Goal: Complete Application Form: Complete application form

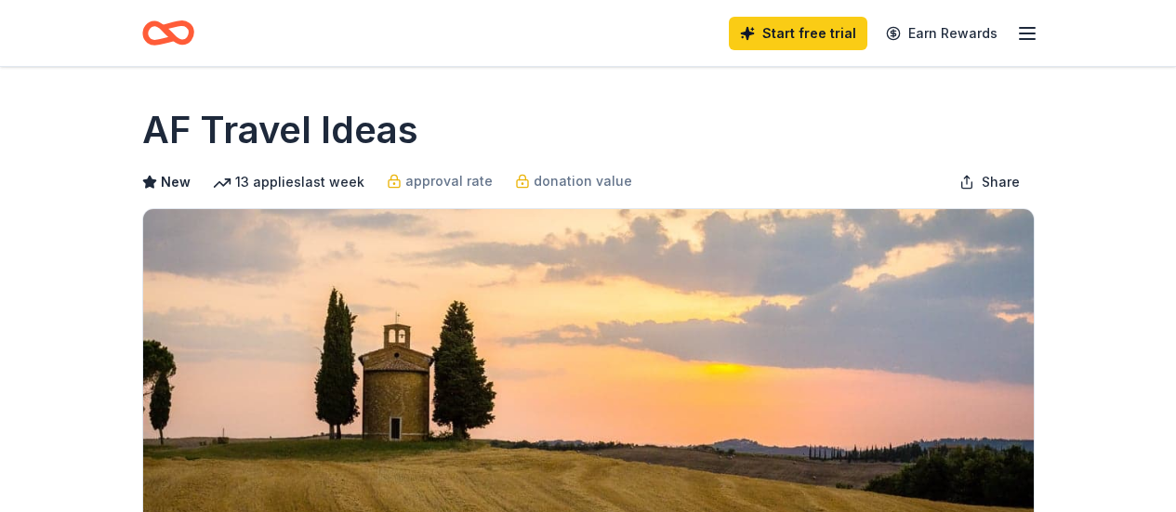
scroll to position [651, 0]
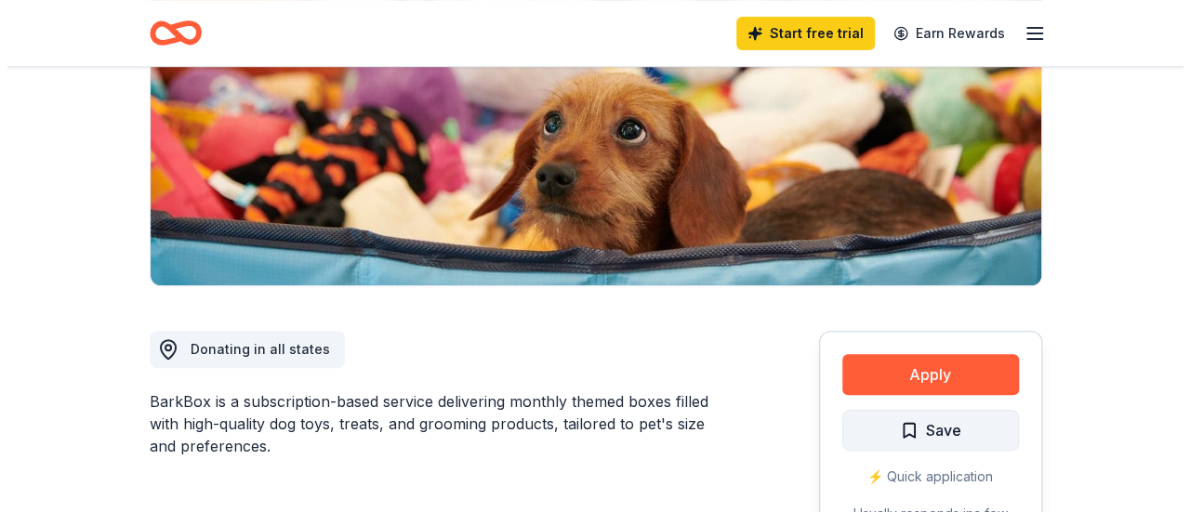
scroll to position [465, 0]
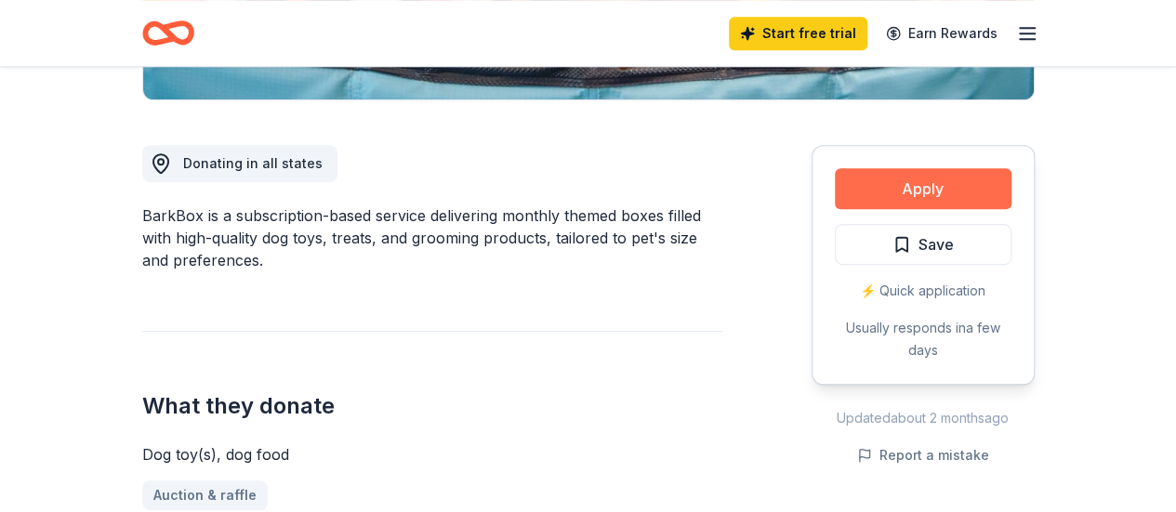
click at [928, 196] on button "Apply" at bounding box center [923, 188] width 177 height 41
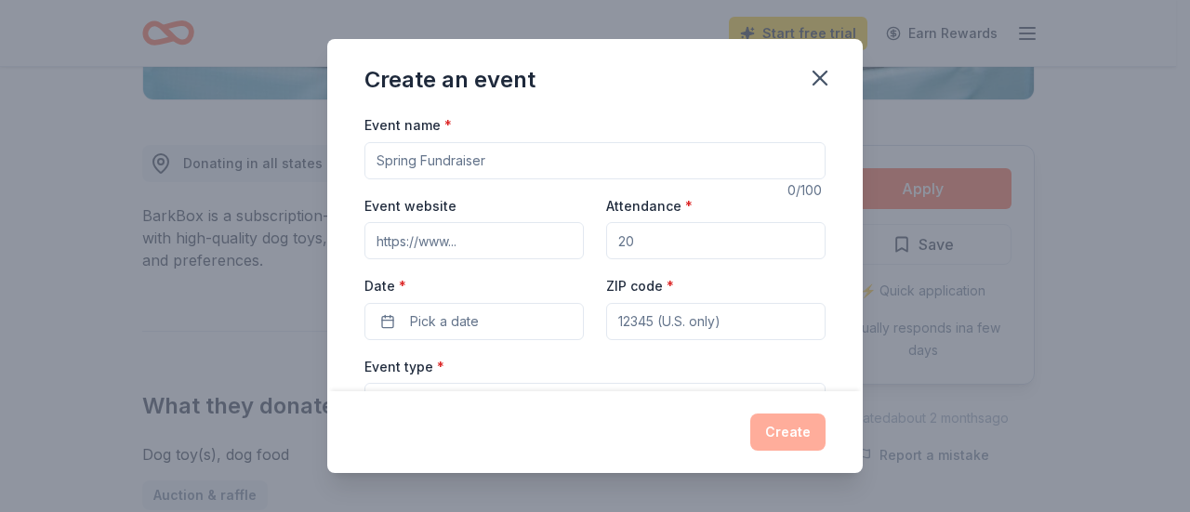
click at [537, 149] on input "Event name *" at bounding box center [595, 160] width 461 height 37
click at [504, 166] on input "Event name *" at bounding box center [595, 160] width 461 height 37
type input "Fall Bingo & Tricky Tray"
click at [493, 241] on input "Event website" at bounding box center [474, 240] width 219 height 37
click at [681, 239] on input "Attendance *" at bounding box center [715, 240] width 219 height 37
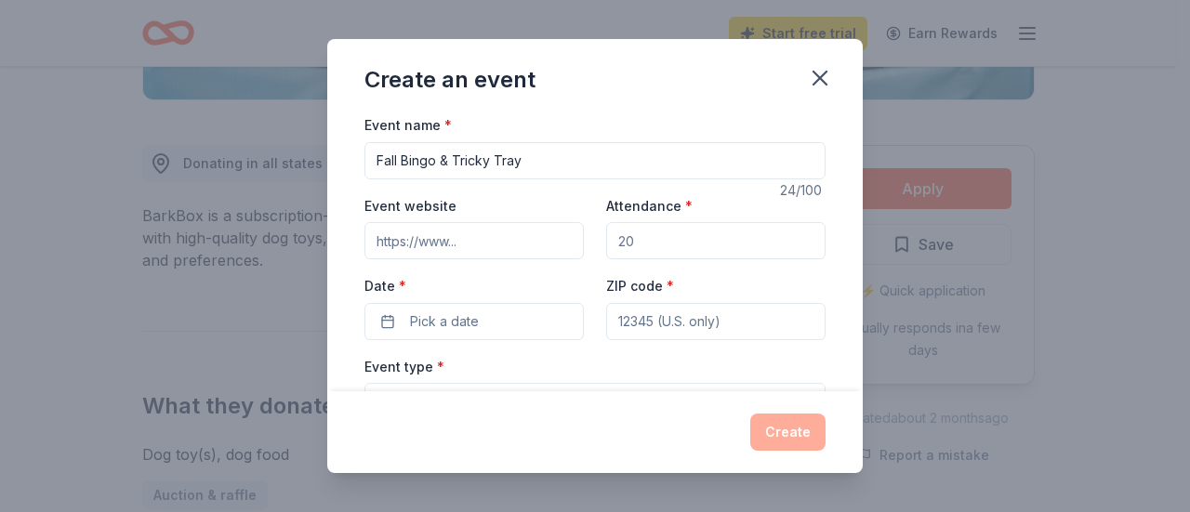
type input "200"
click at [481, 326] on button "Pick a date" at bounding box center [474, 321] width 219 height 37
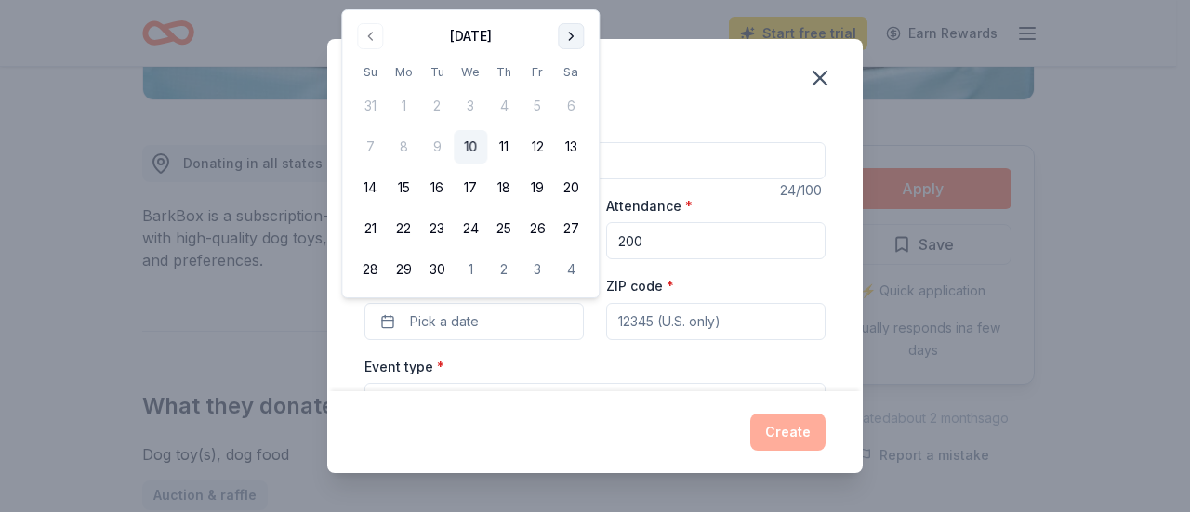
click at [566, 46] on button "Go to next month" at bounding box center [571, 36] width 26 height 26
click at [571, 33] on button "Go to next month" at bounding box center [571, 36] width 26 height 26
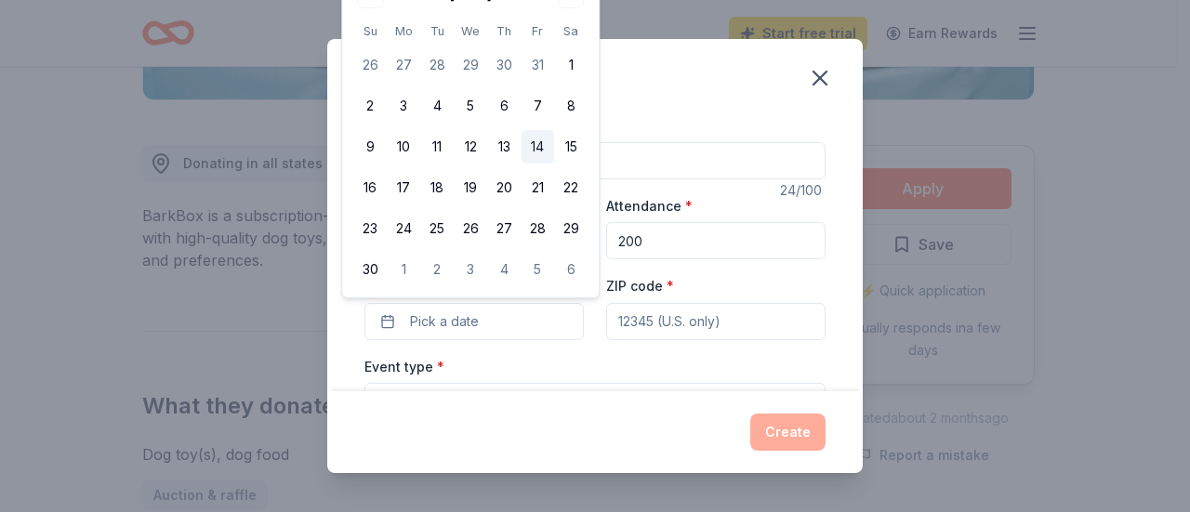
click at [545, 146] on button "14" at bounding box center [537, 146] width 33 height 33
click at [665, 332] on input "ZIP code *" at bounding box center [715, 321] width 219 height 37
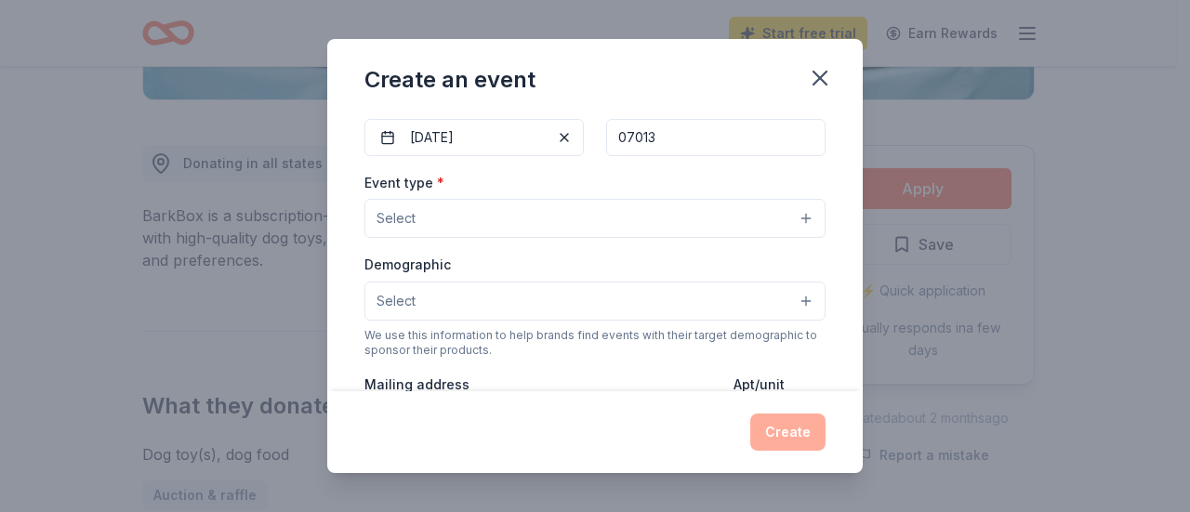
scroll to position [186, 0]
type input "07013"
click at [644, 207] on button "Select" at bounding box center [595, 216] width 461 height 39
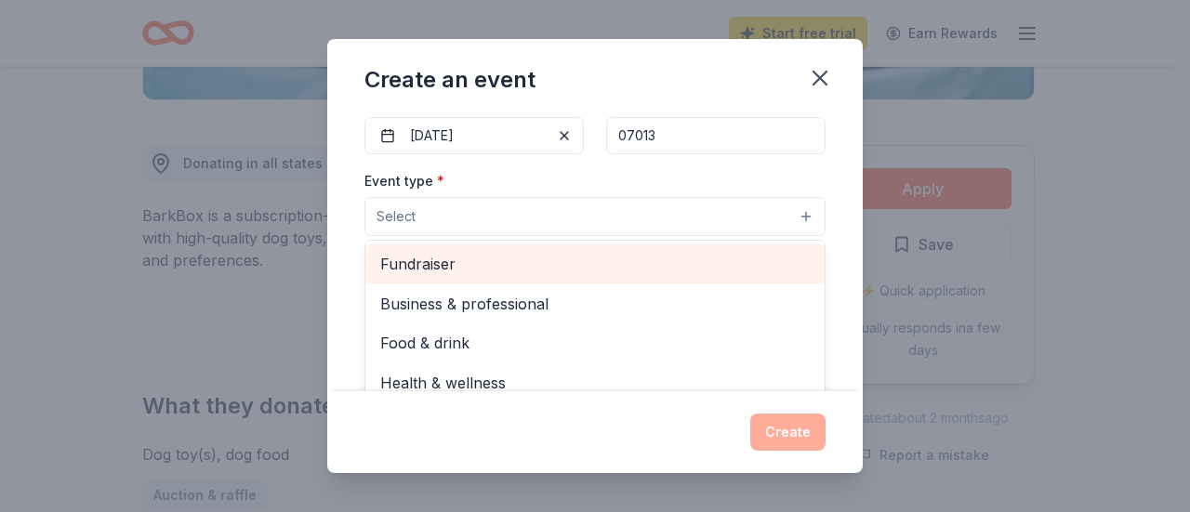
click at [585, 263] on span "Fundraiser" at bounding box center [595, 264] width 430 height 24
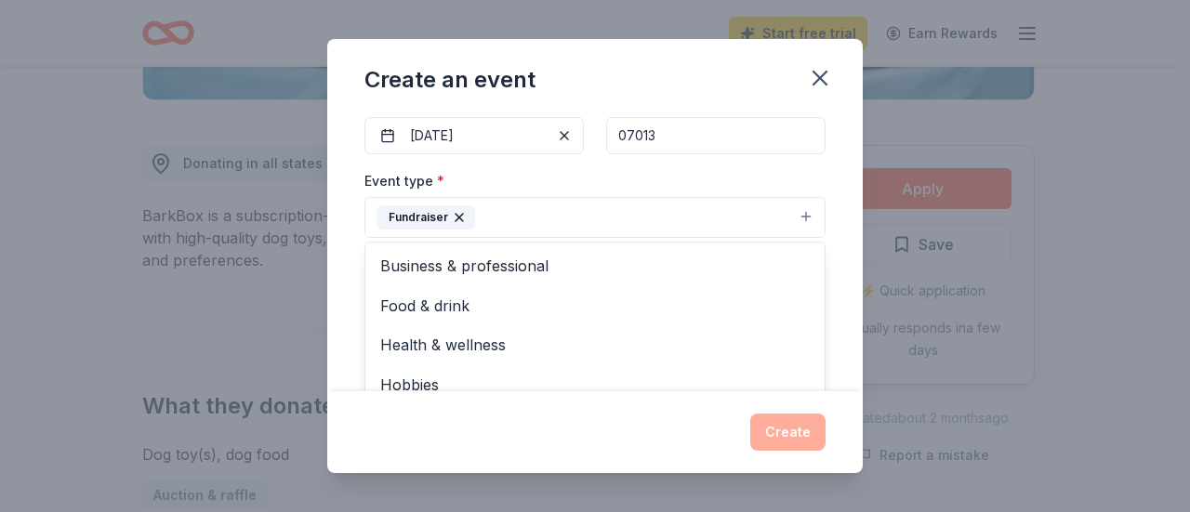
click at [668, 173] on div "Event type * Fundraiser Business & professional Food & drink Health & wellness …" at bounding box center [595, 204] width 461 height 70
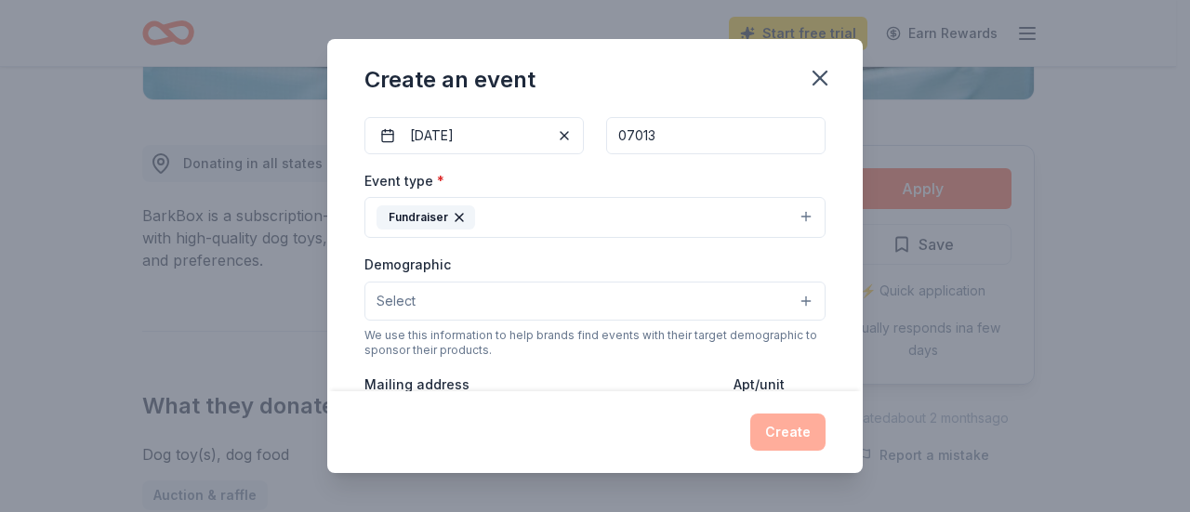
scroll to position [279, 0]
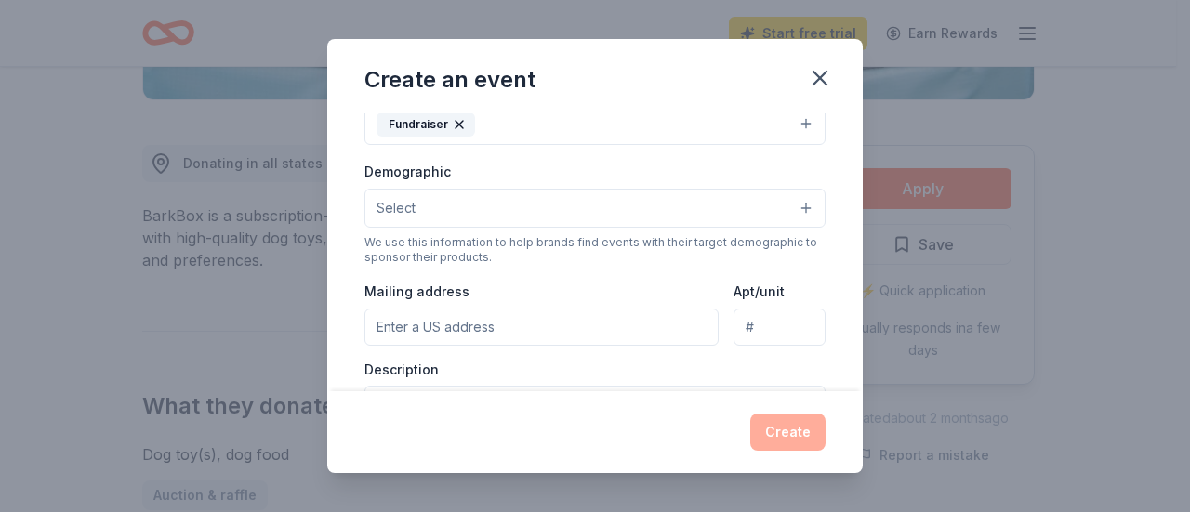
click at [471, 195] on button "Select" at bounding box center [595, 208] width 461 height 39
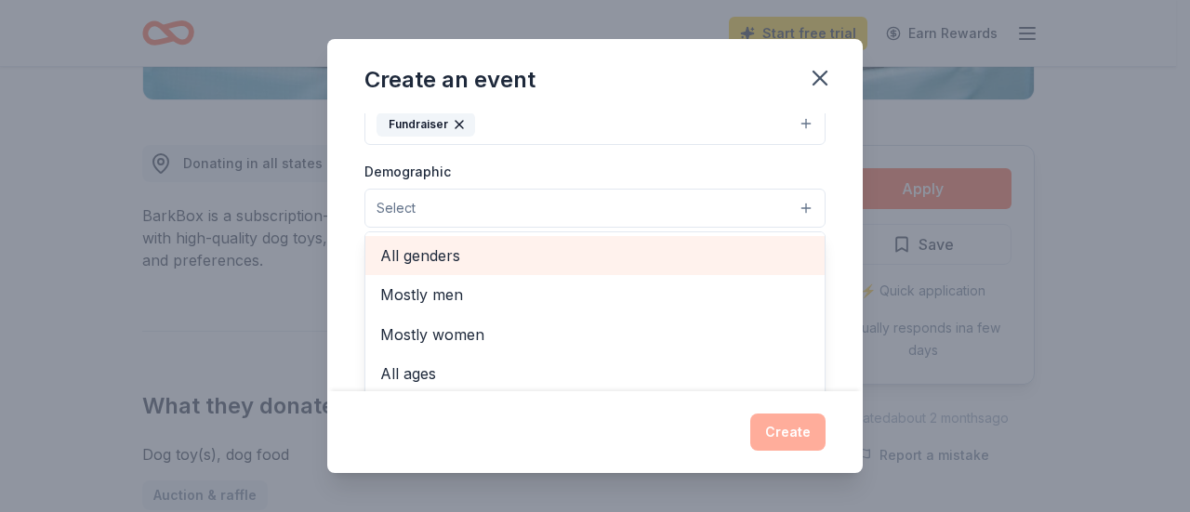
click at [481, 254] on span "All genders" at bounding box center [595, 256] width 430 height 24
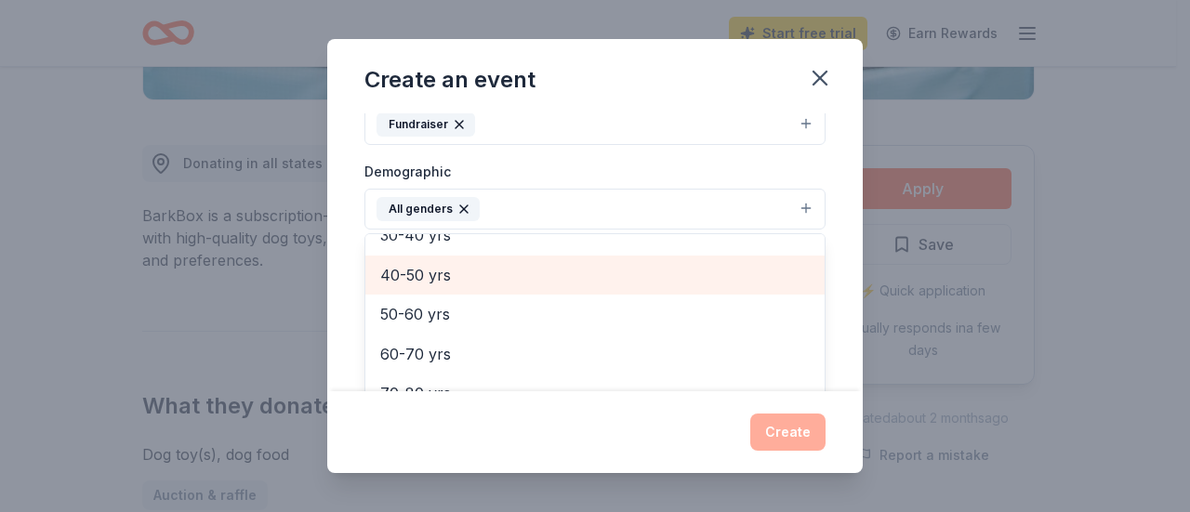
scroll to position [166, 0]
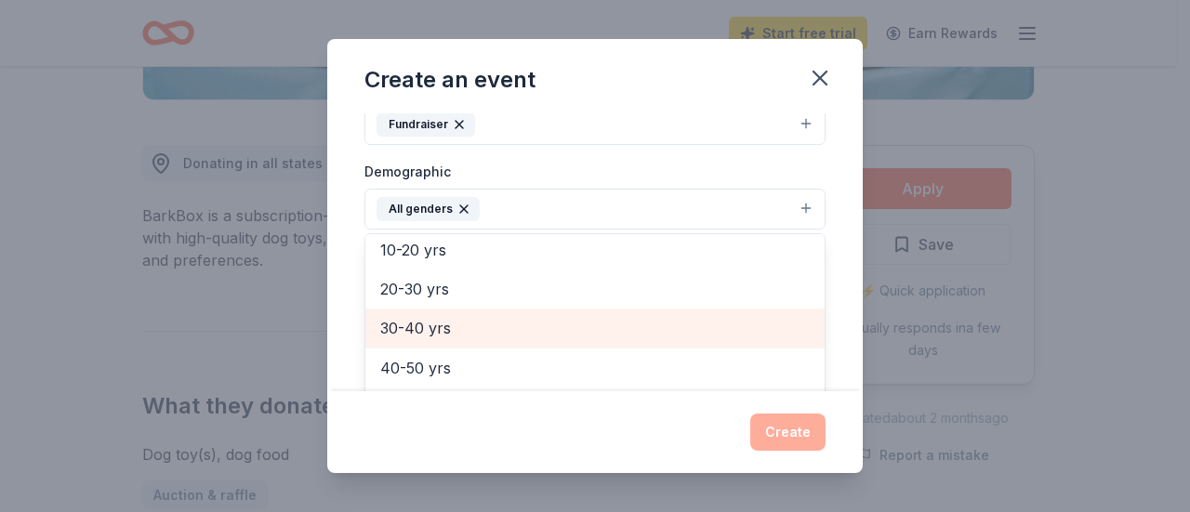
click at [469, 324] on span "30-40 yrs" at bounding box center [595, 328] width 430 height 24
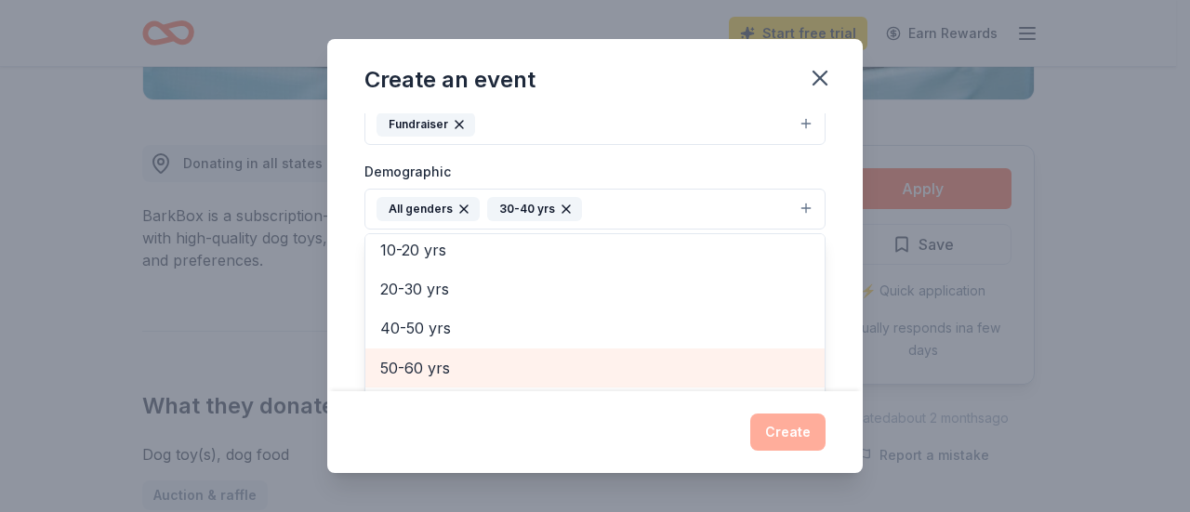
click at [474, 356] on span "50-60 yrs" at bounding box center [595, 368] width 430 height 24
click at [474, 358] on span "60-70 yrs" at bounding box center [595, 368] width 430 height 24
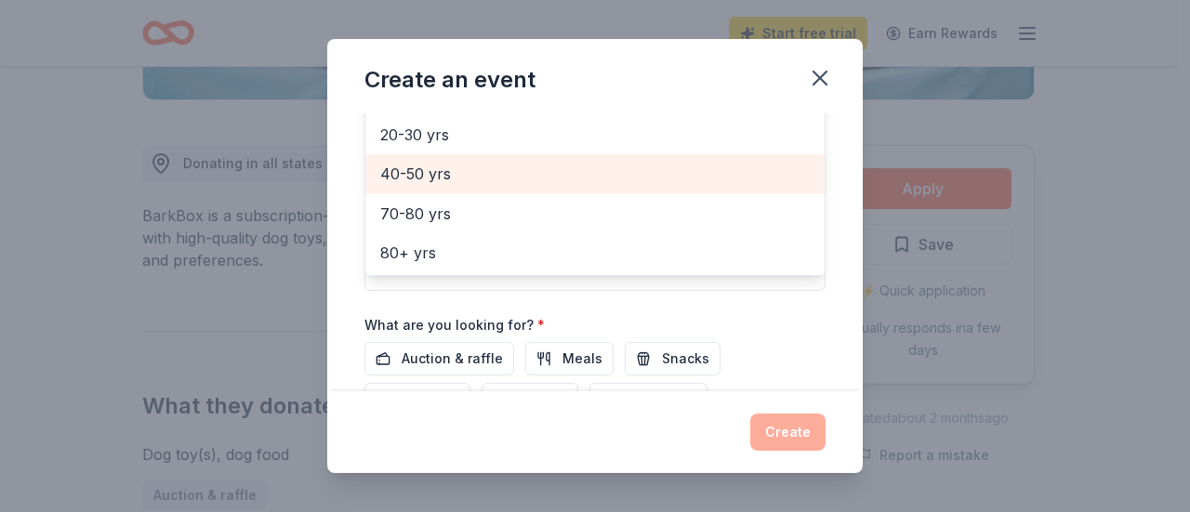
scroll to position [465, 0]
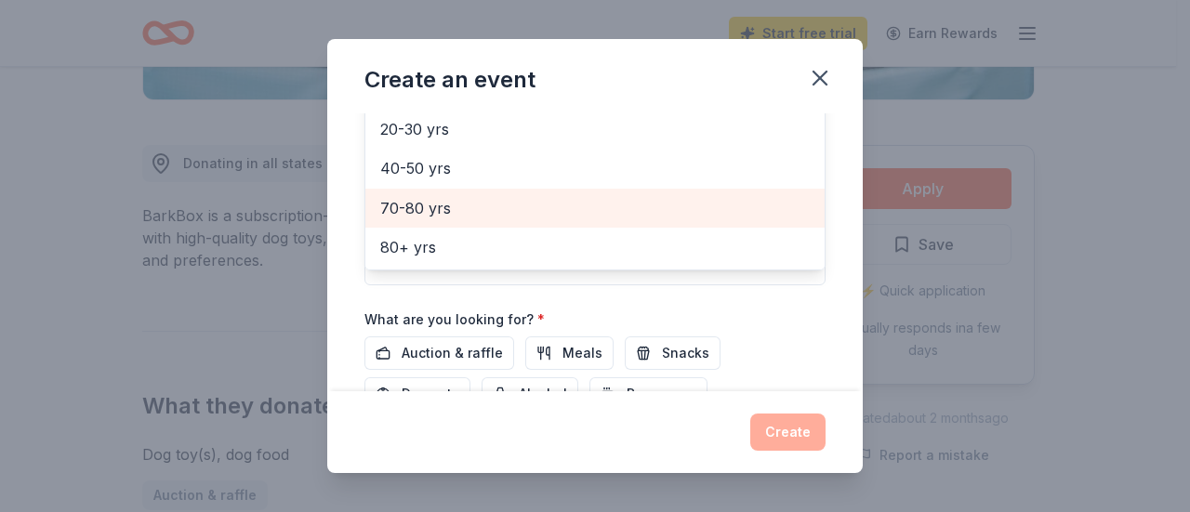
click at [443, 211] on span "70-80 yrs" at bounding box center [595, 208] width 430 height 24
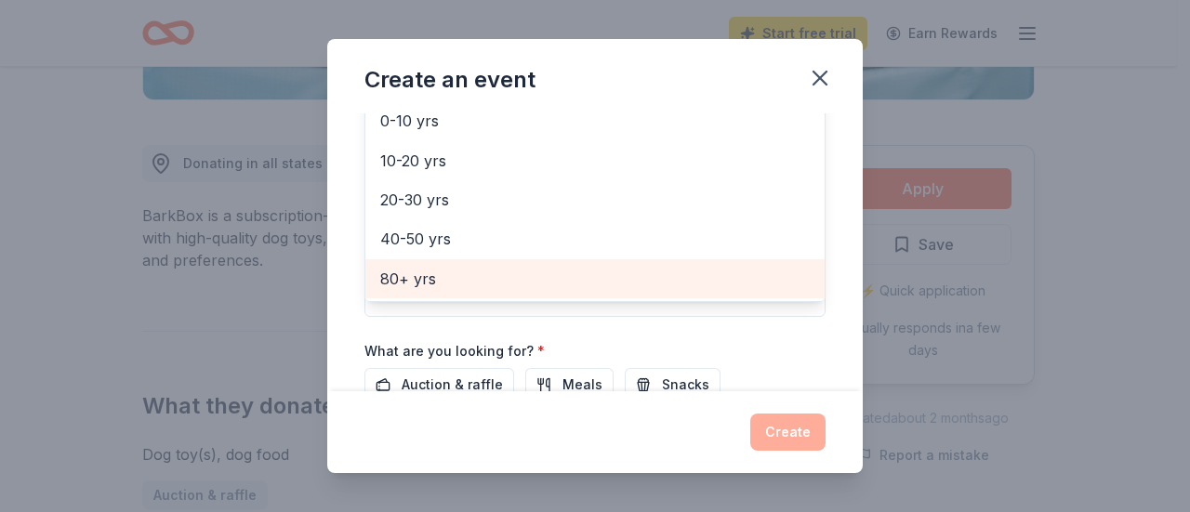
scroll to position [535, 0]
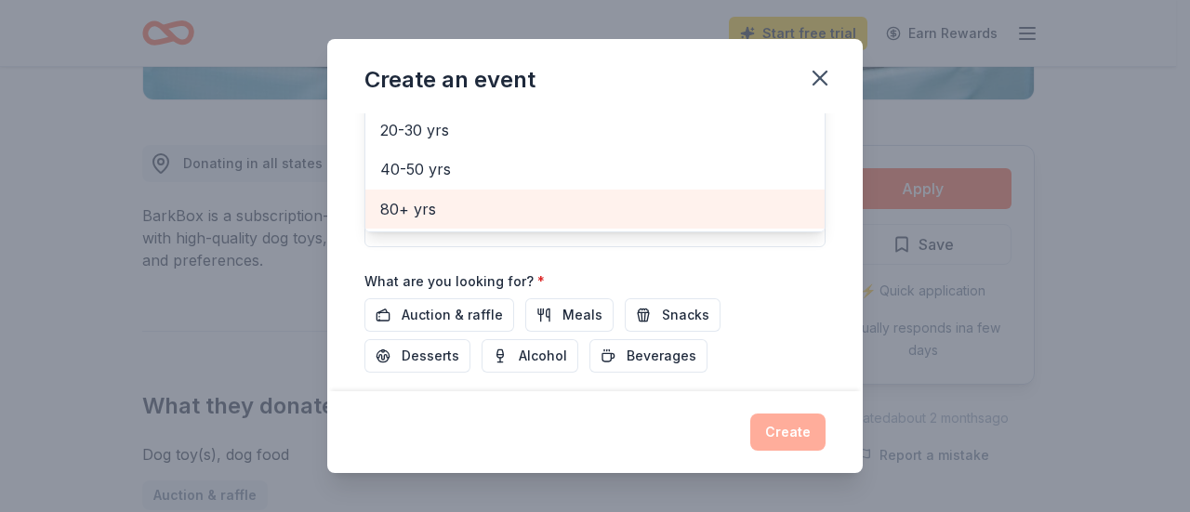
click at [433, 211] on span "80+ yrs" at bounding box center [595, 209] width 430 height 24
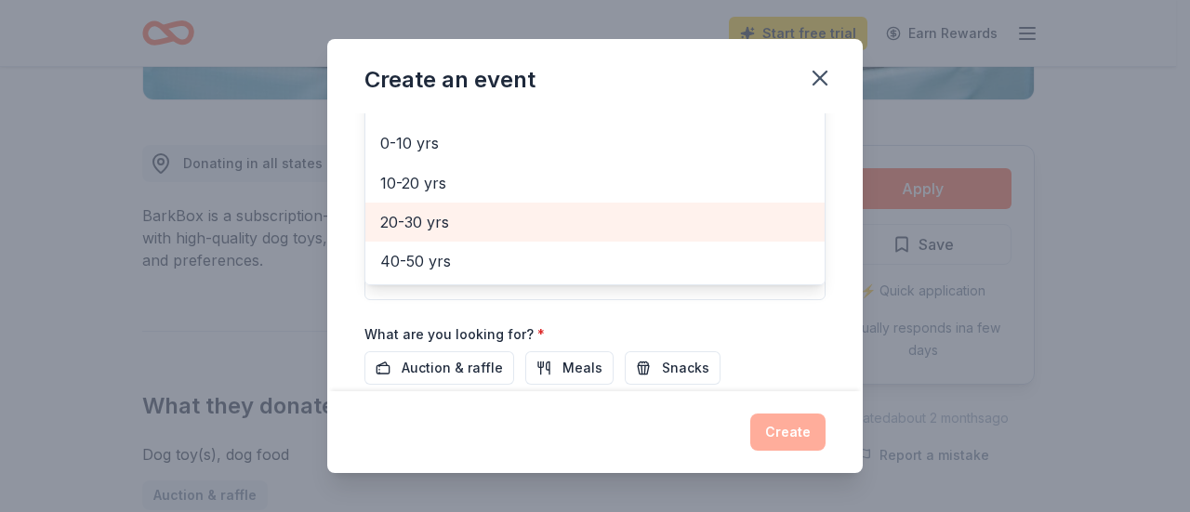
scroll to position [575, 0]
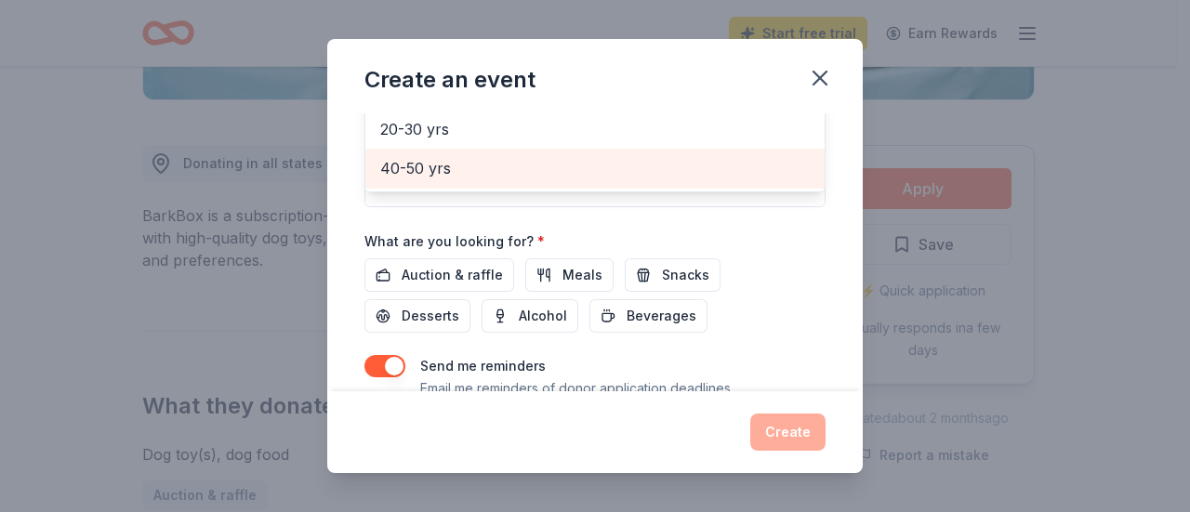
click at [417, 172] on span "40-50 yrs" at bounding box center [595, 168] width 430 height 24
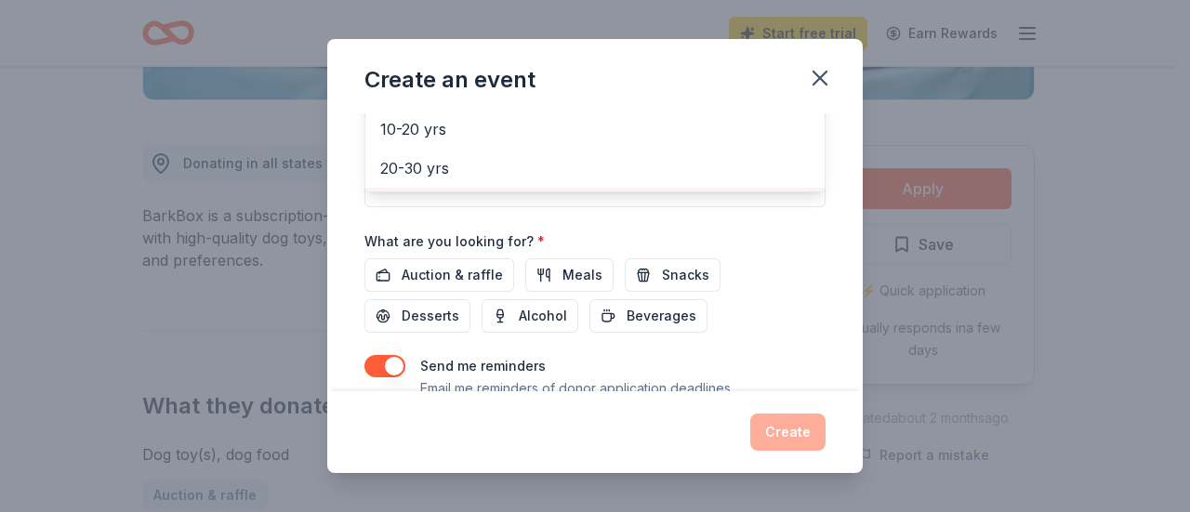
scroll to position [614, 0]
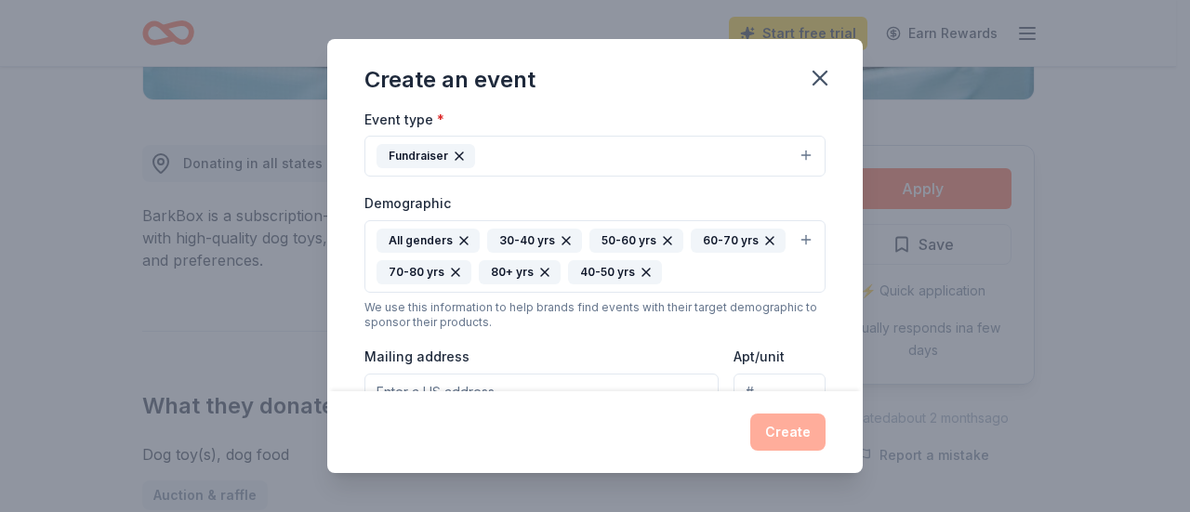
scroll to position [433, 0]
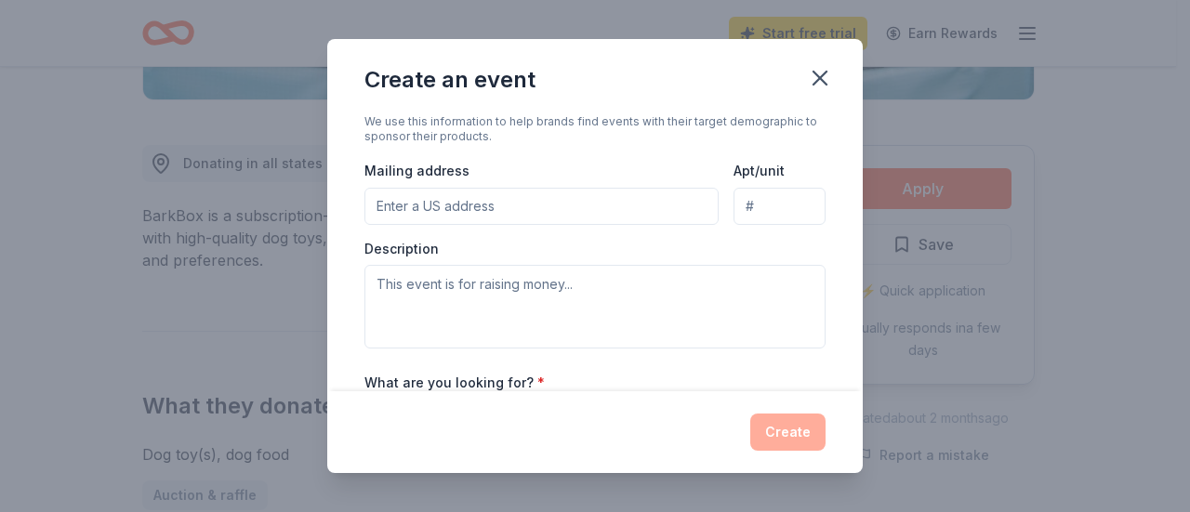
click at [457, 196] on input "Mailing address" at bounding box center [542, 206] width 354 height 37
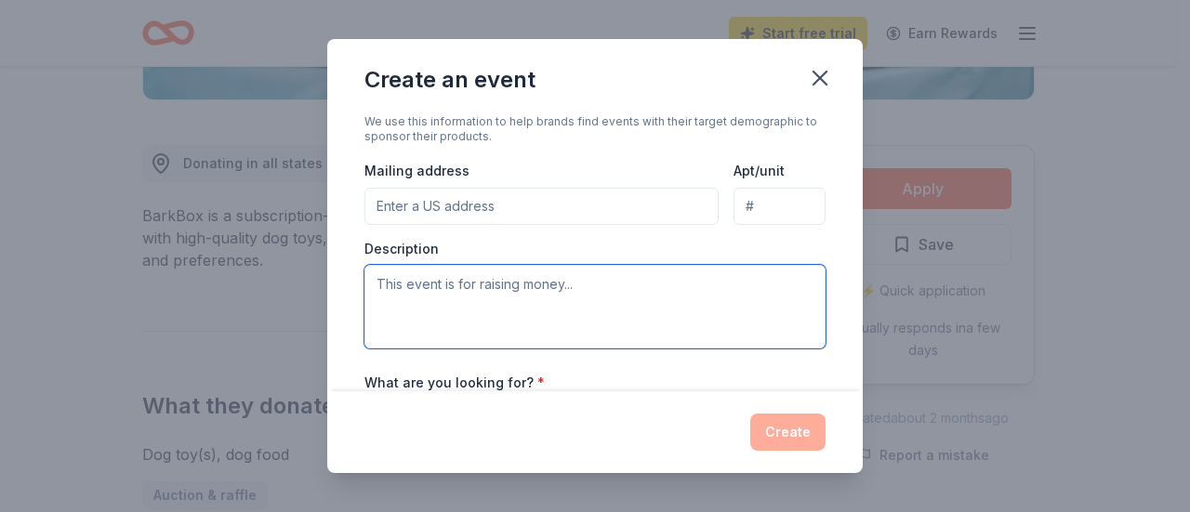
click at [518, 287] on textarea at bounding box center [595, 307] width 461 height 84
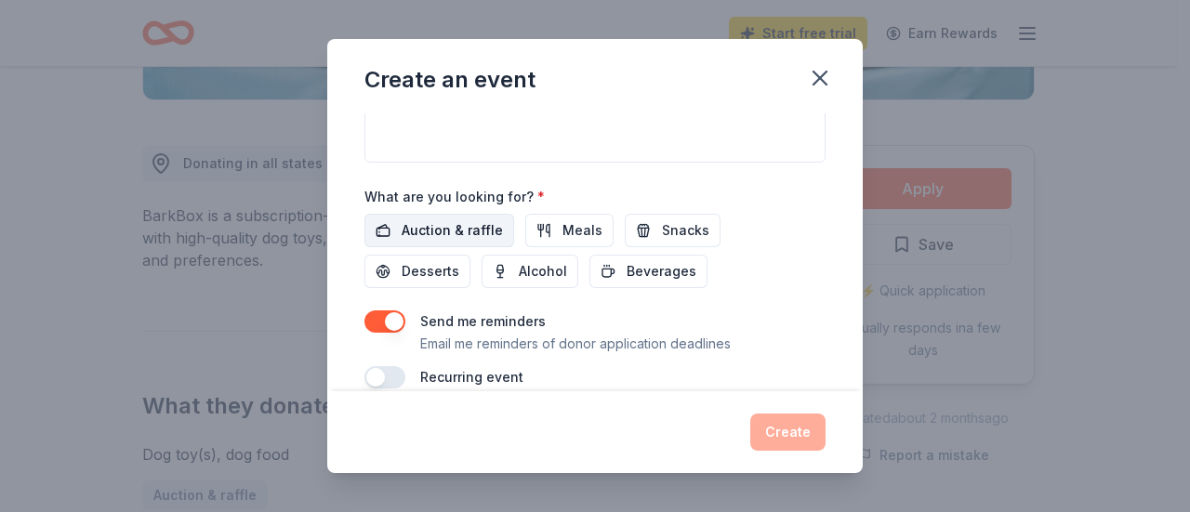
click at [463, 226] on span "Auction & raffle" at bounding box center [452, 230] width 101 height 22
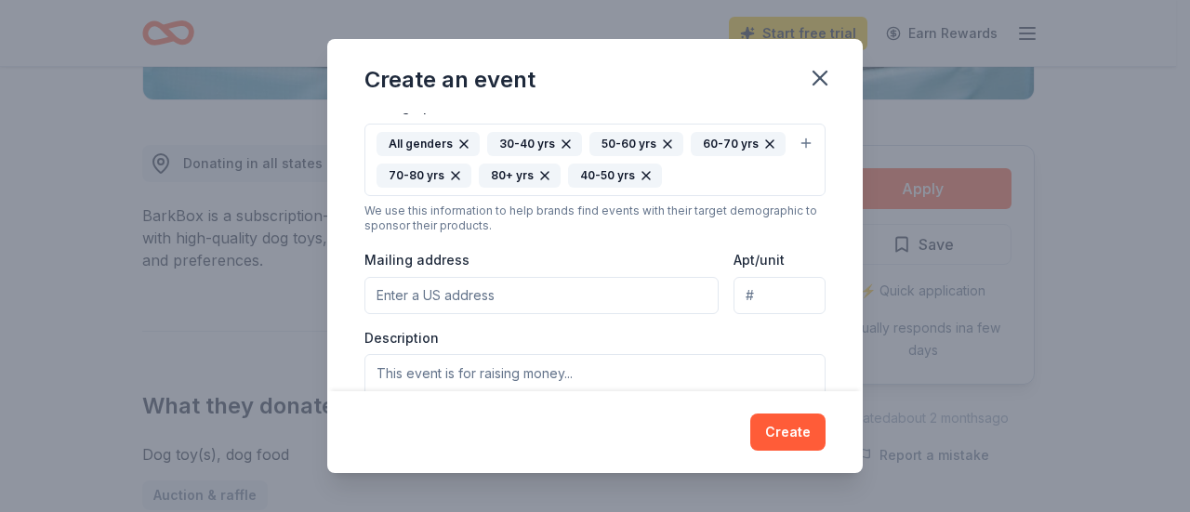
scroll to position [340, 0]
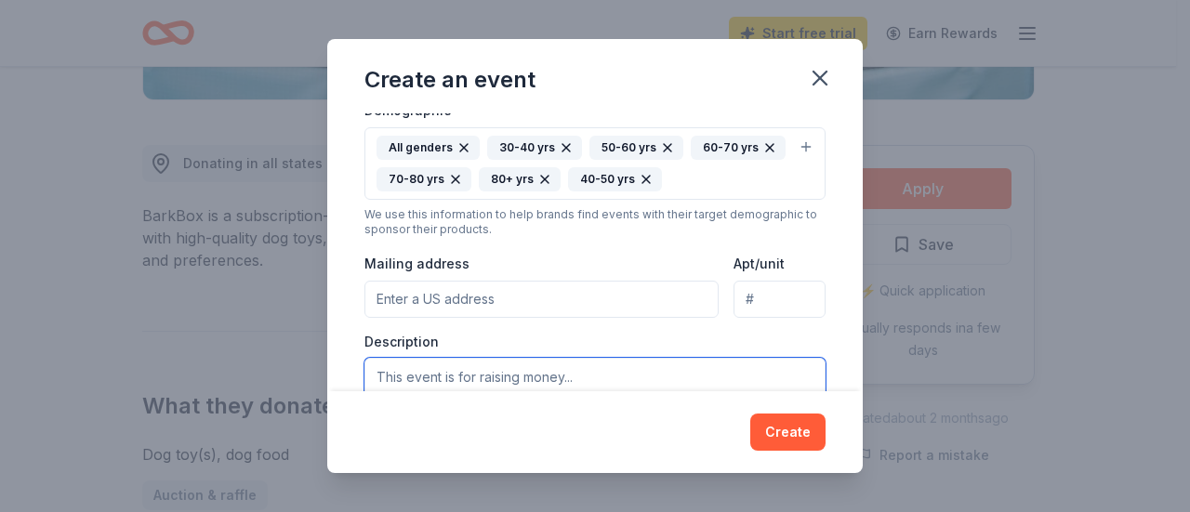
click at [510, 375] on textarea at bounding box center [595, 400] width 461 height 84
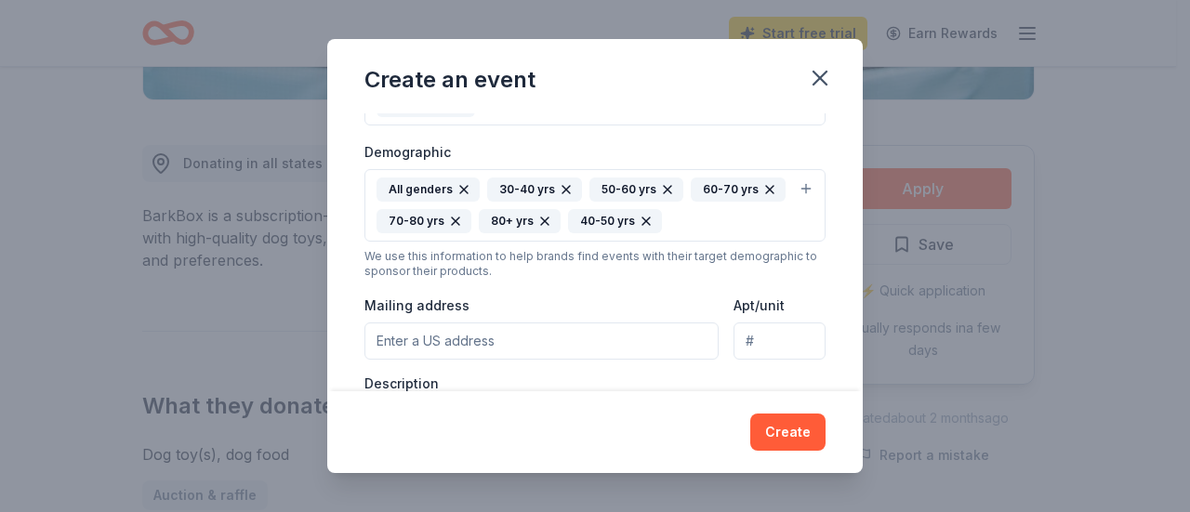
scroll to position [351, 0]
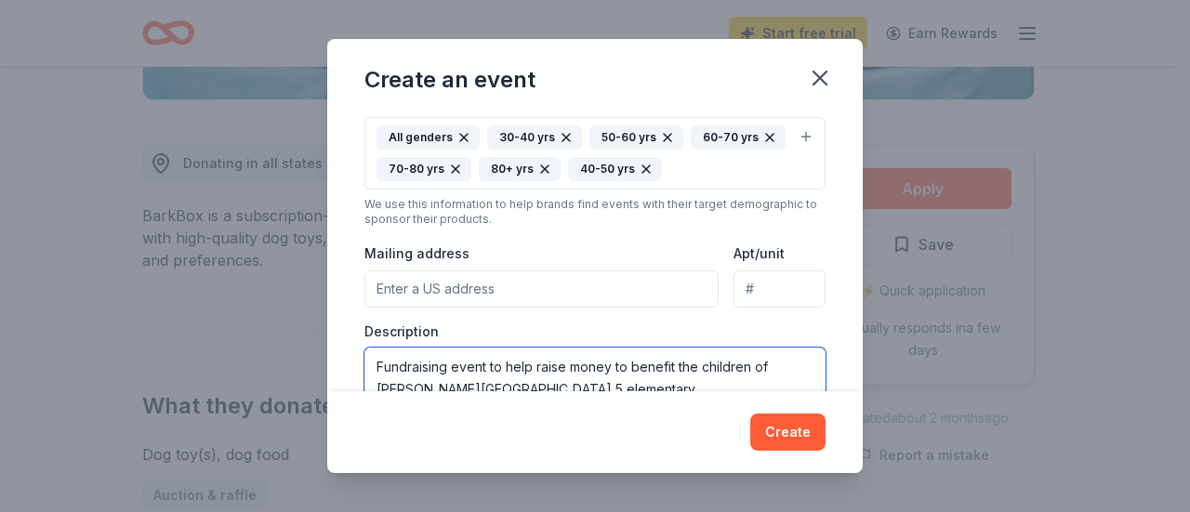
type textarea "Fundraising event to help raise money to benefit the children of [PERSON_NAME][…"
click at [465, 281] on input "Mailing address" at bounding box center [542, 289] width 354 height 37
click at [508, 227] on div "Event type * Fundraiser Demographic All genders 30-40 yrs 50-60 yrs 60-70 yrs 7…" at bounding box center [595, 218] width 461 height 427
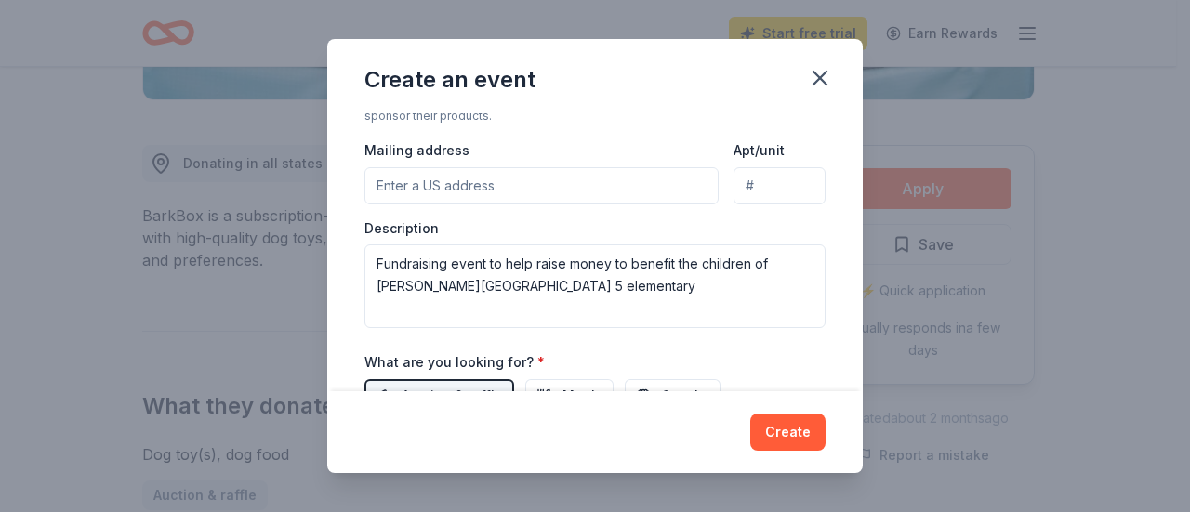
scroll to position [640, 0]
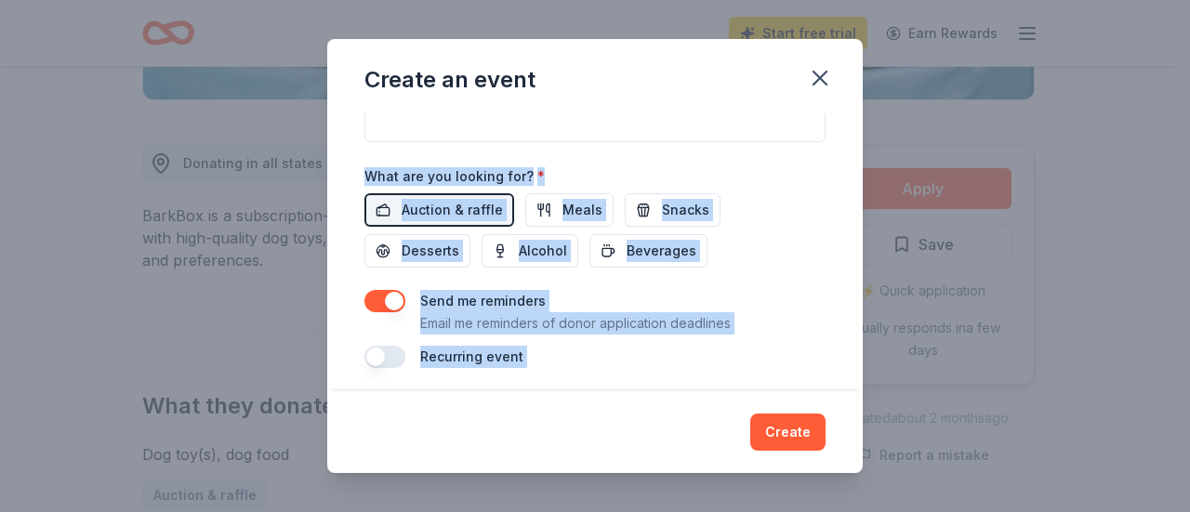
drag, startPoint x: 630, startPoint y: 62, endPoint x: 670, endPoint y: 348, distance: 288.3
click at [663, 433] on div "Create an event Event name * Fall Bingo & Tricky Tray 24 /100 Event website Att…" at bounding box center [595, 256] width 536 height 434
click at [783, 442] on button "Create" at bounding box center [787, 432] width 75 height 37
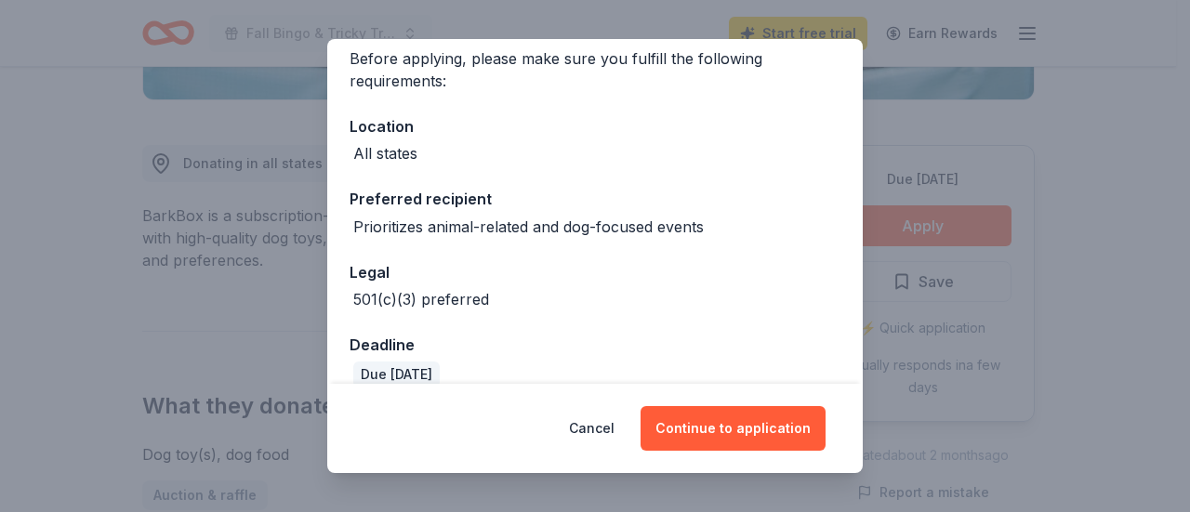
scroll to position [173, 0]
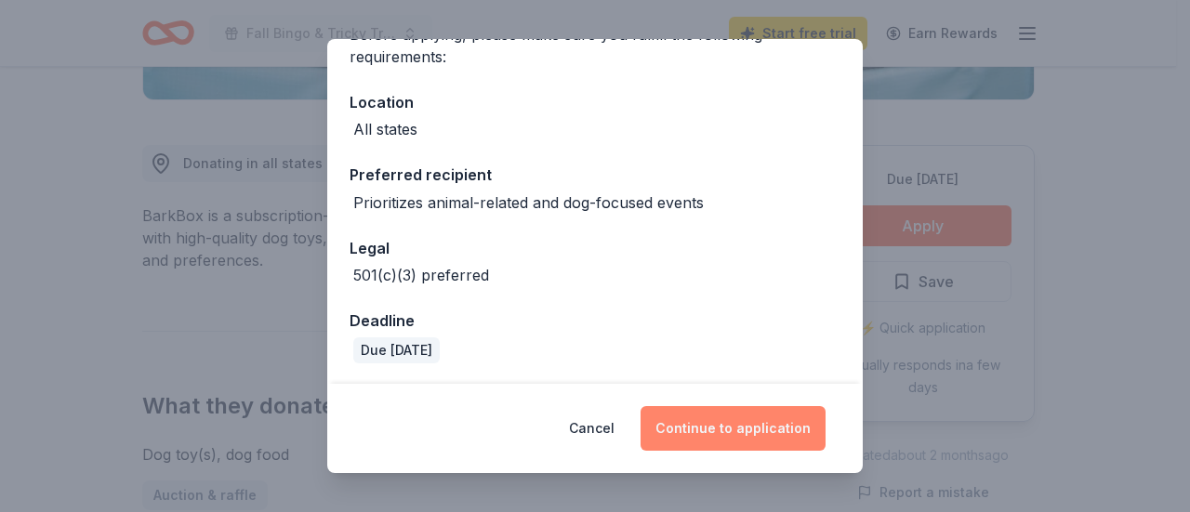
click at [725, 426] on button "Continue to application" at bounding box center [733, 428] width 185 height 45
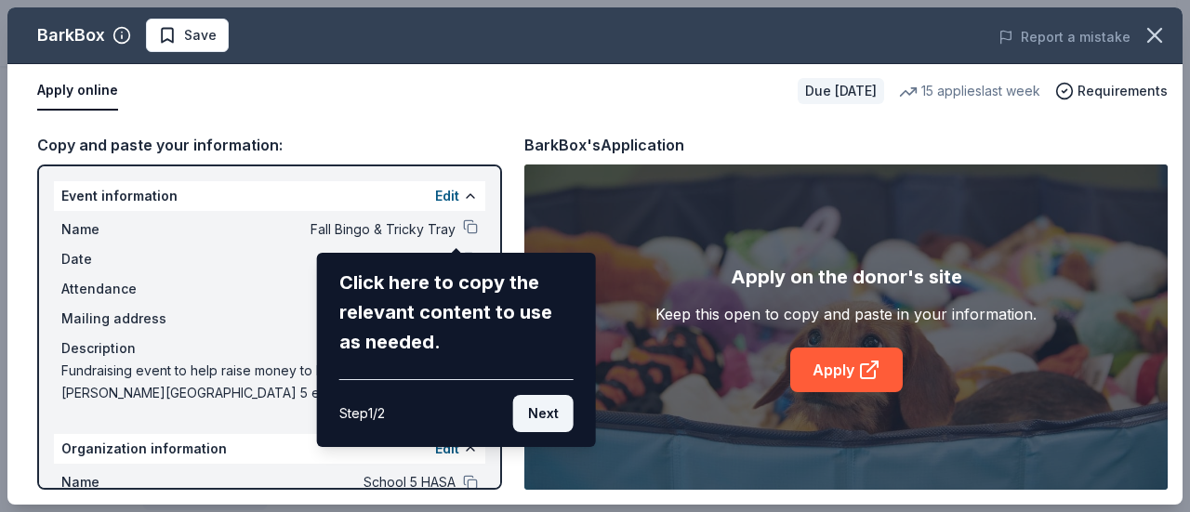
click at [537, 414] on button "Next" at bounding box center [543, 413] width 60 height 37
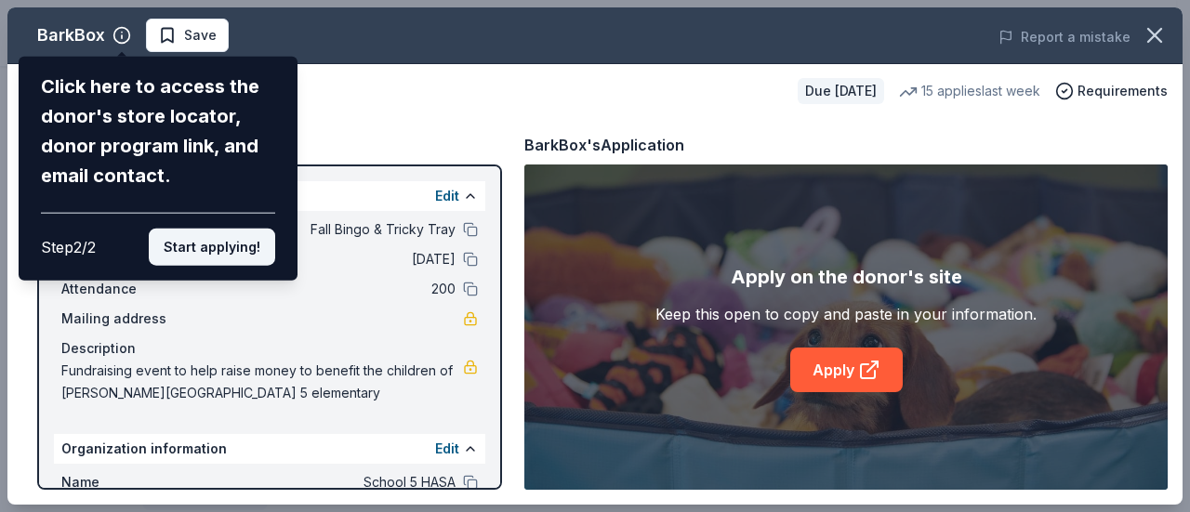
click at [245, 246] on button "Start applying!" at bounding box center [212, 247] width 126 height 37
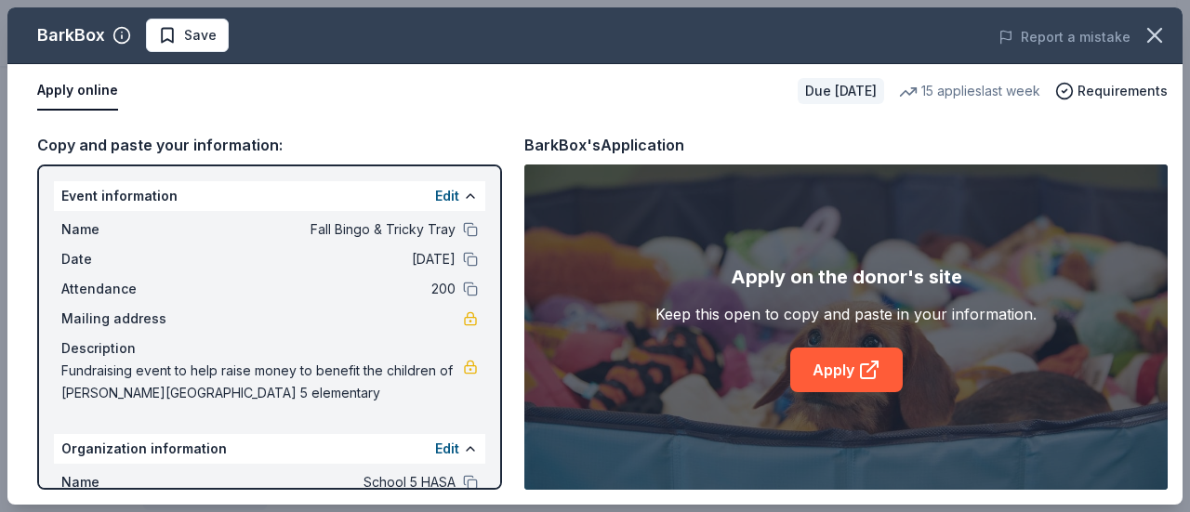
drag, startPoint x: 493, startPoint y: 306, endPoint x: 498, endPoint y: 403, distance: 96.9
click at [497, 402] on div "BarkBox Save Report a mistake Apply online Due [DATE] 15 applies last week Requ…" at bounding box center [594, 256] width 1175 height 498
click at [500, 414] on div "BarkBox Save Report a mistake Apply online Due [DATE] 15 applies last week Requ…" at bounding box center [594, 256] width 1175 height 498
click at [496, 419] on div "BarkBox Save Report a mistake Apply online Due [DATE] 15 applies last week Requ…" at bounding box center [594, 256] width 1175 height 498
click at [493, 423] on div "BarkBox Save Report a mistake Apply online Due [DATE] 15 applies last week Requ…" at bounding box center [594, 256] width 1175 height 498
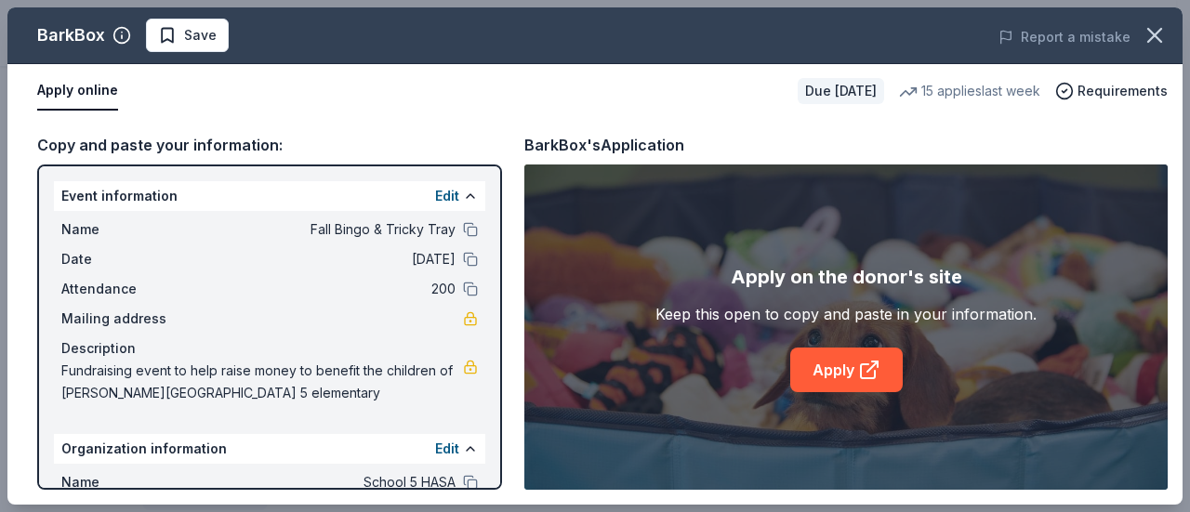
click at [492, 425] on div "BarkBox Save Report a mistake Apply online Due [DATE] 15 applies last week Requ…" at bounding box center [594, 256] width 1175 height 498
drag, startPoint x: 342, startPoint y: 421, endPoint x: 343, endPoint y: 406, distance: 14.9
click at [342, 421] on div "BarkBox Save Report a mistake Apply online Due [DATE] 15 applies last week Requ…" at bounding box center [594, 256] width 1175 height 498
click at [884, 373] on div "BarkBox Save Report a mistake Apply online Due [DATE] 15 applies last week Requ…" at bounding box center [594, 256] width 1175 height 498
click at [831, 100] on div "BarkBox Save Report a mistake Apply online Due [DATE] 15 applies last week Requ…" at bounding box center [594, 256] width 1175 height 498
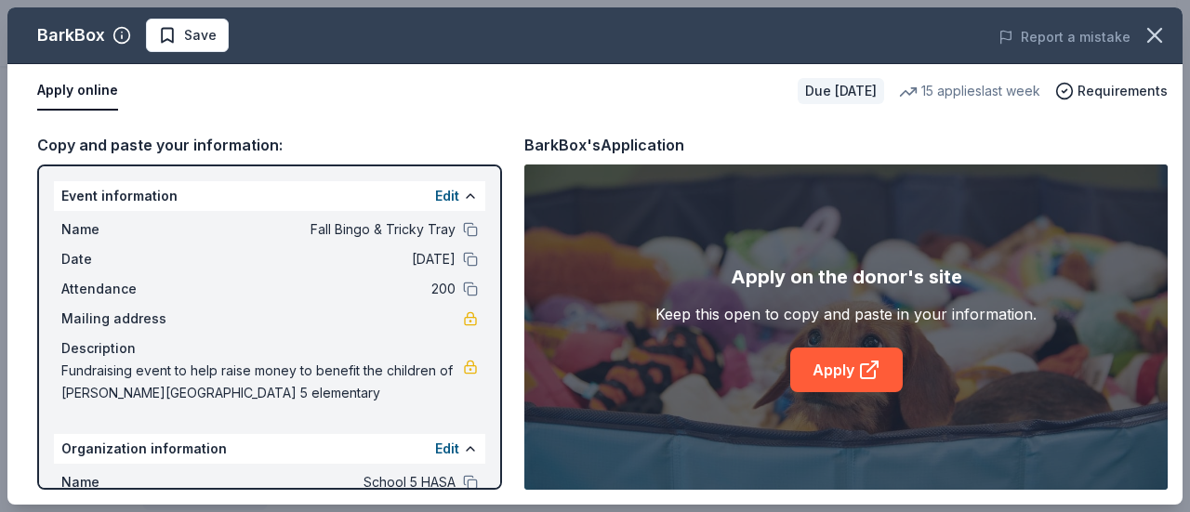
click at [919, 149] on div "BarkBox Save Report a mistake Apply online Due [DATE] 15 applies last week Requ…" at bounding box center [594, 256] width 1175 height 498
click at [839, 375] on div "BarkBox Save Report a mistake Apply online Due [DATE] 15 applies last week Requ…" at bounding box center [594, 256] width 1175 height 498
click at [285, 124] on div "BarkBox Save Report a mistake Apply online Due [DATE] 15 applies last week Requ…" at bounding box center [594, 256] width 1175 height 498
click at [179, 36] on span "Save" at bounding box center [187, 35] width 59 height 22
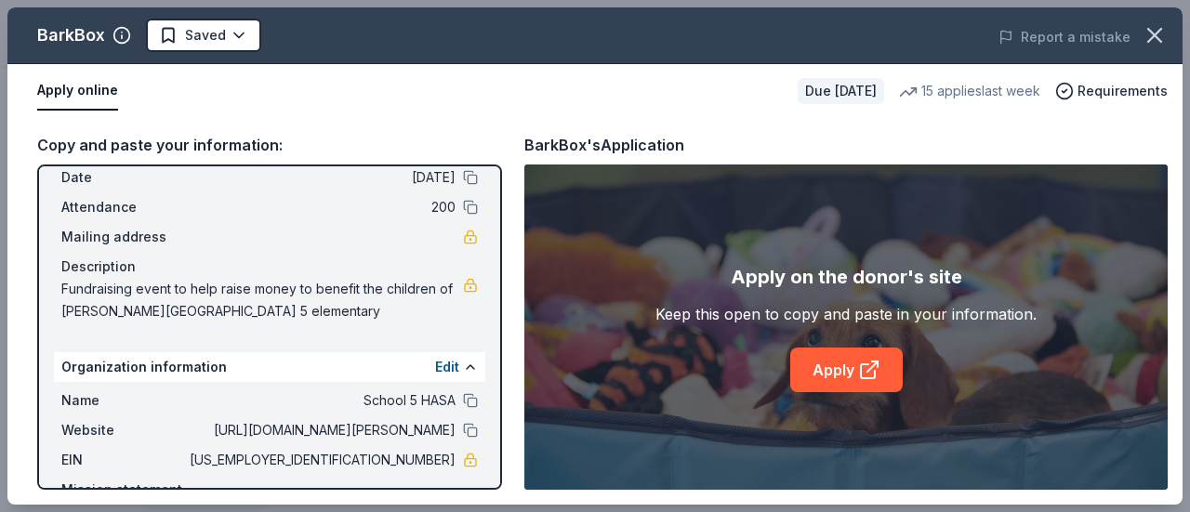
scroll to position [139, 0]
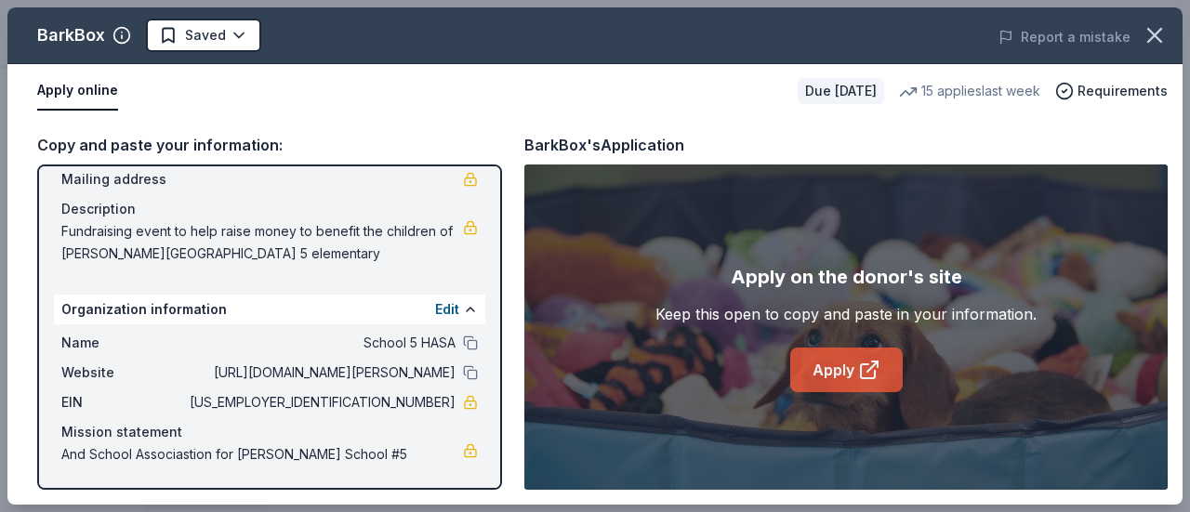
click at [817, 362] on link "Apply" at bounding box center [846, 370] width 113 height 45
